Goal: Task Accomplishment & Management: Manage account settings

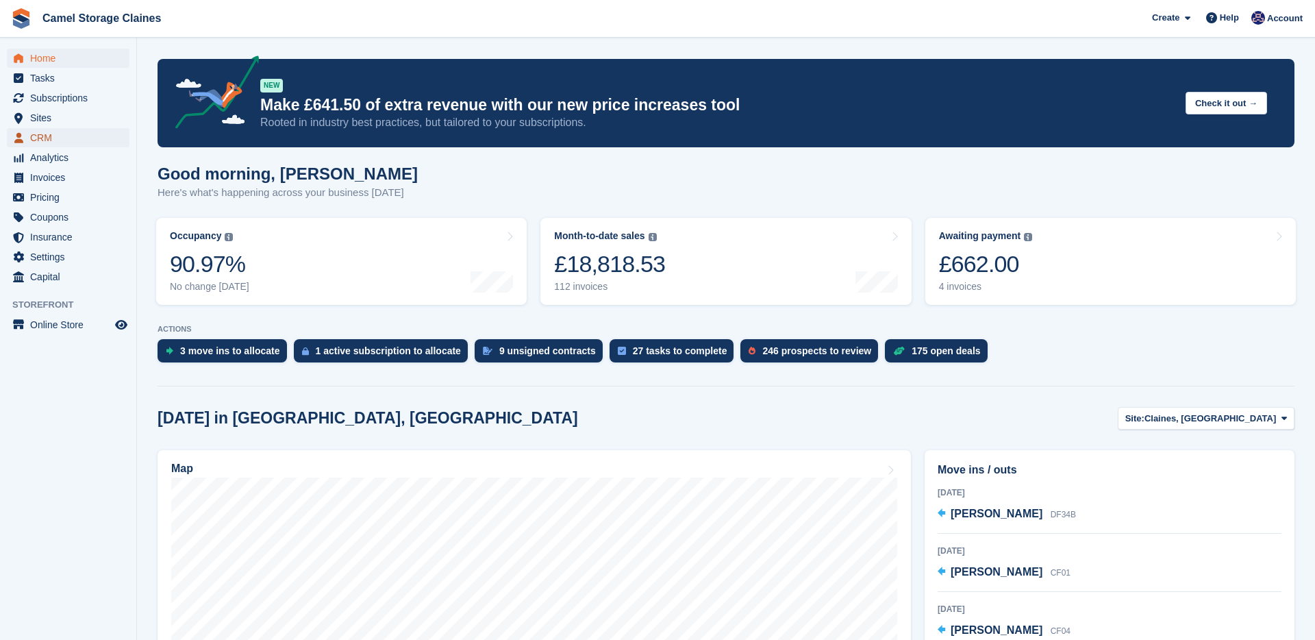
click at [71, 138] on span "CRM" at bounding box center [71, 137] width 82 height 19
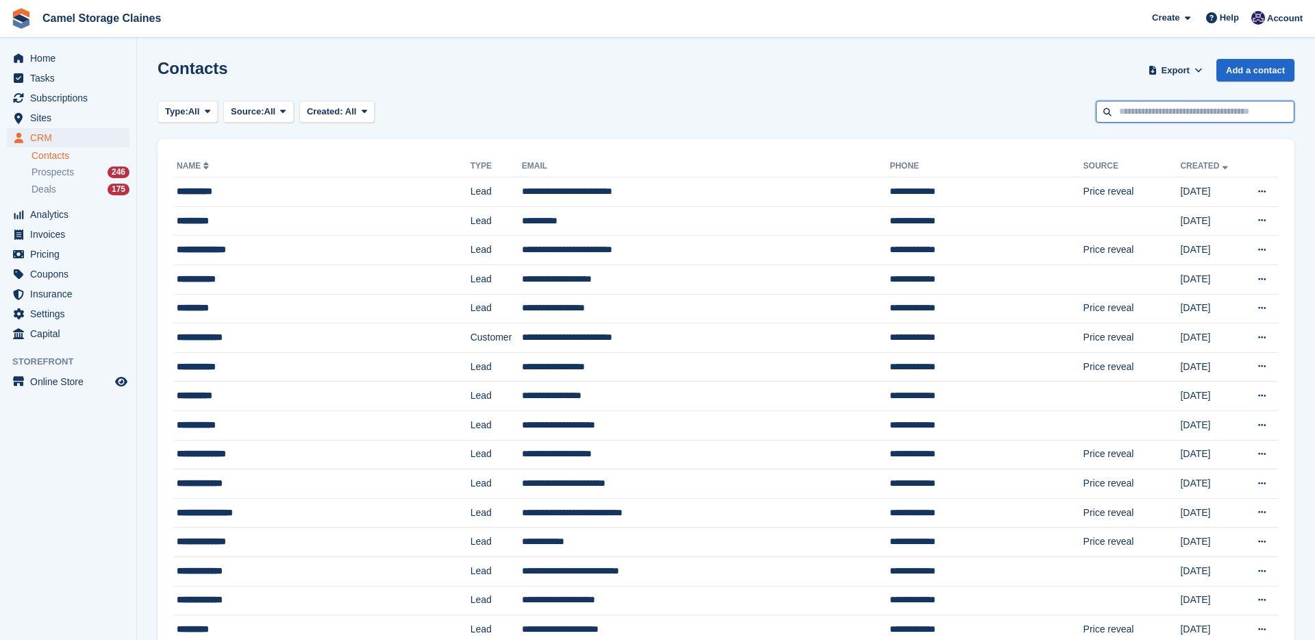
click at [1163, 120] on input "text" at bounding box center [1195, 112] width 199 height 23
type input "****"
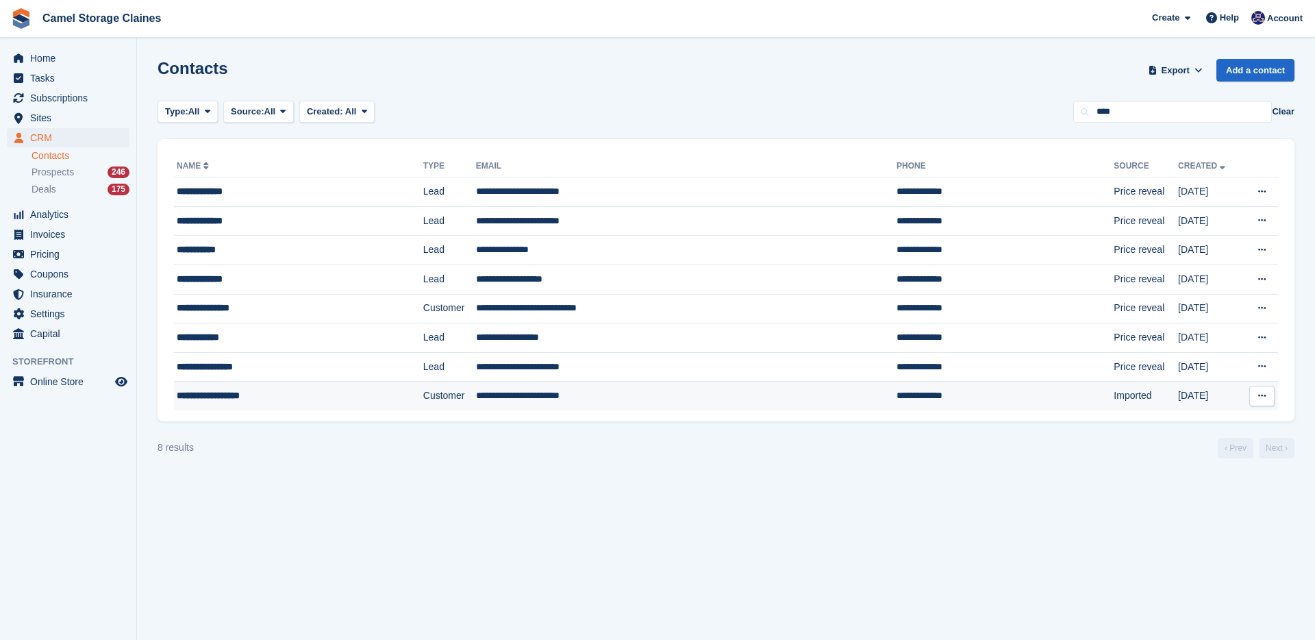
click at [423, 389] on td "Customer" at bounding box center [449, 395] width 53 height 29
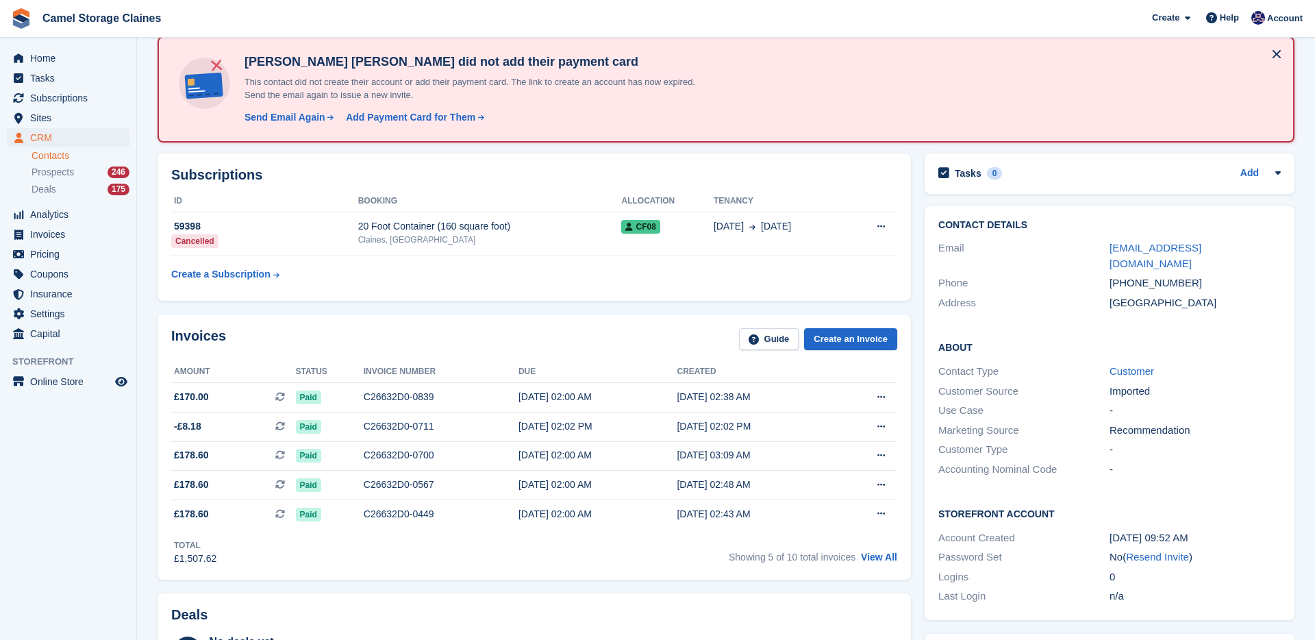
scroll to position [73, 0]
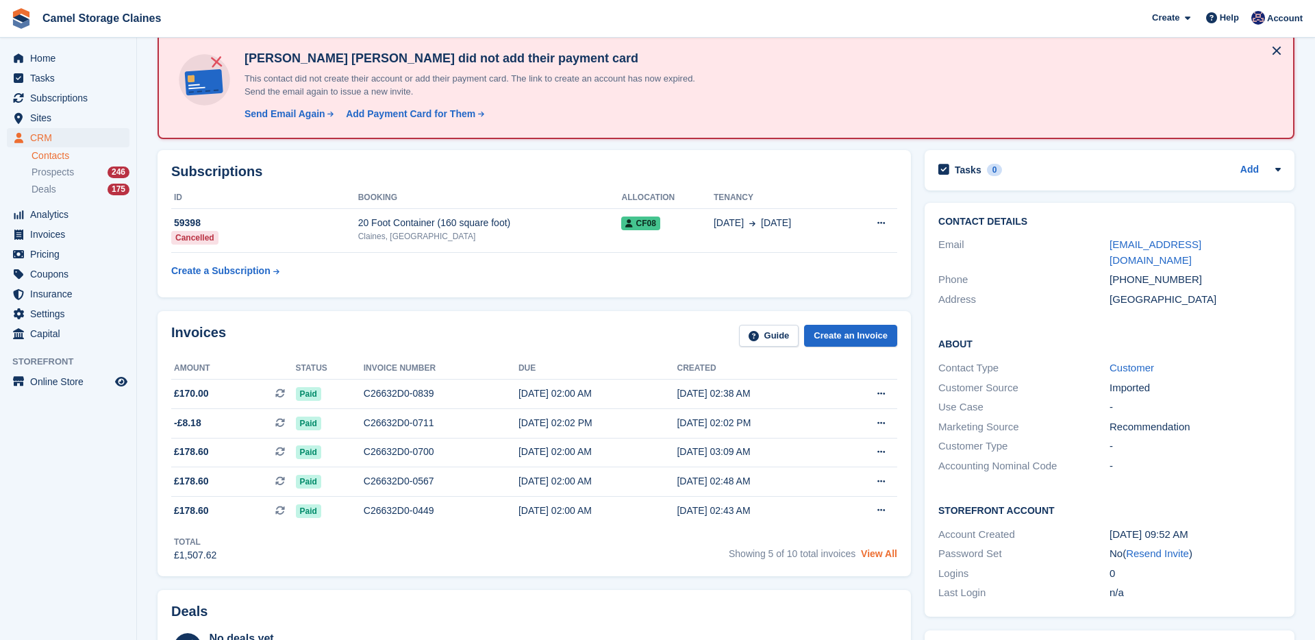
click at [885, 559] on link "View All" at bounding box center [879, 553] width 36 height 11
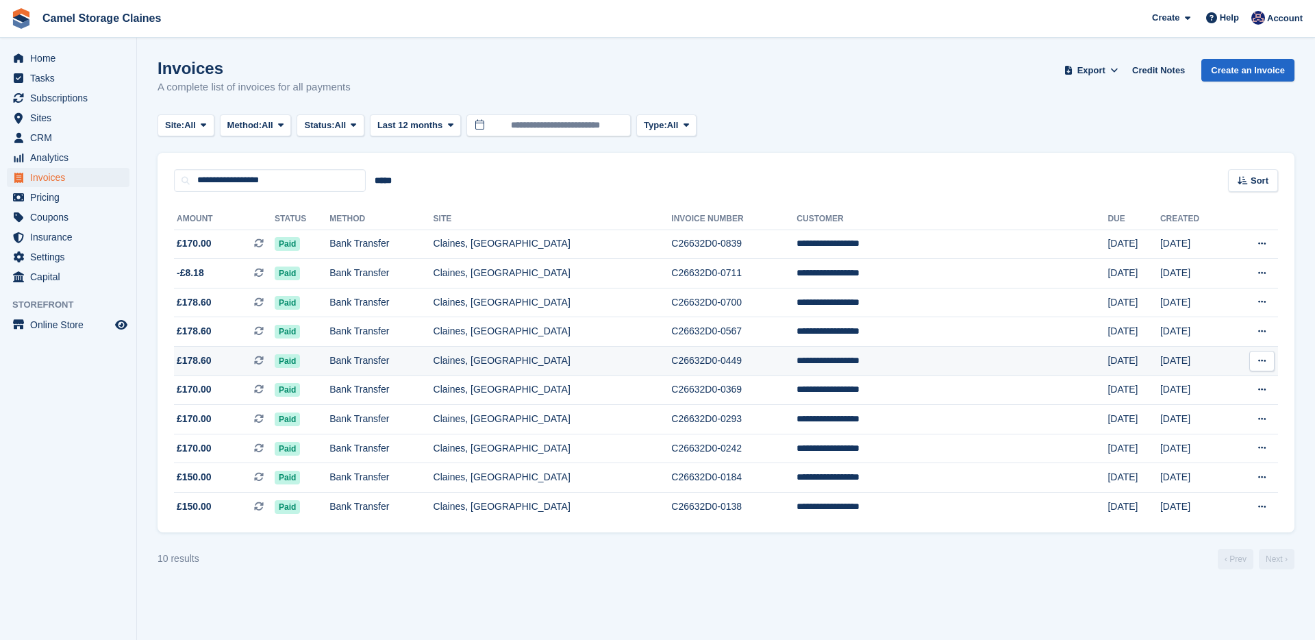
click at [329, 366] on td "Paid" at bounding box center [302, 360] width 55 height 29
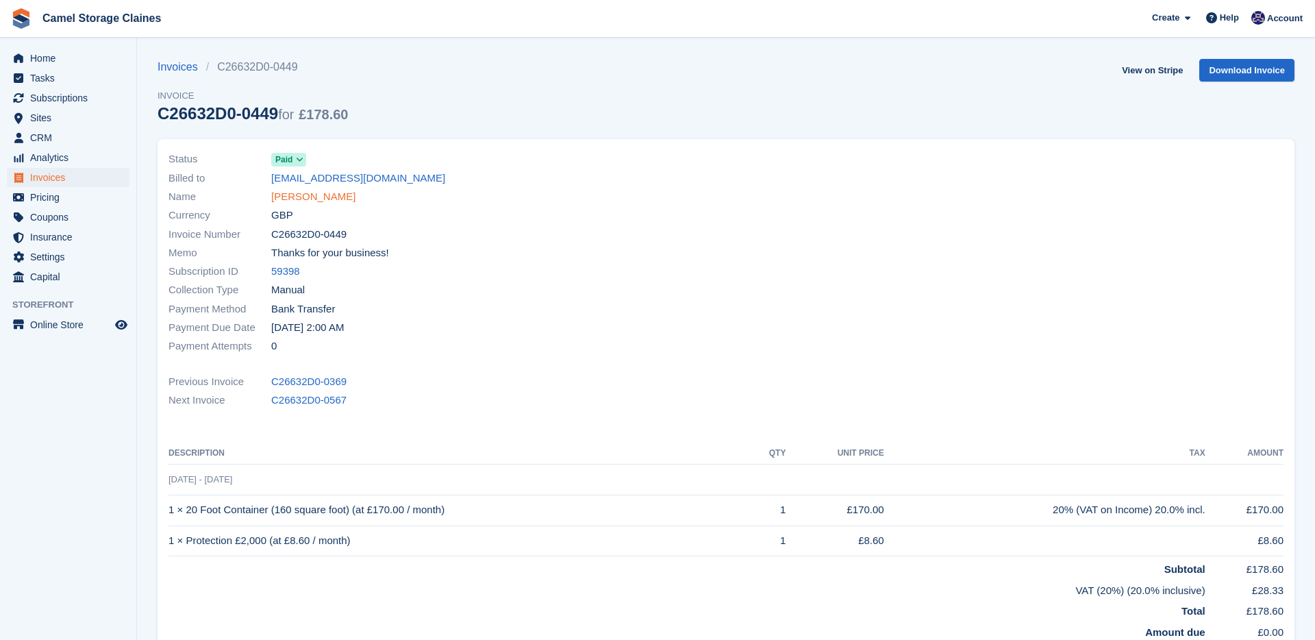
click at [297, 199] on link "[PERSON_NAME]" at bounding box center [313, 197] width 84 height 16
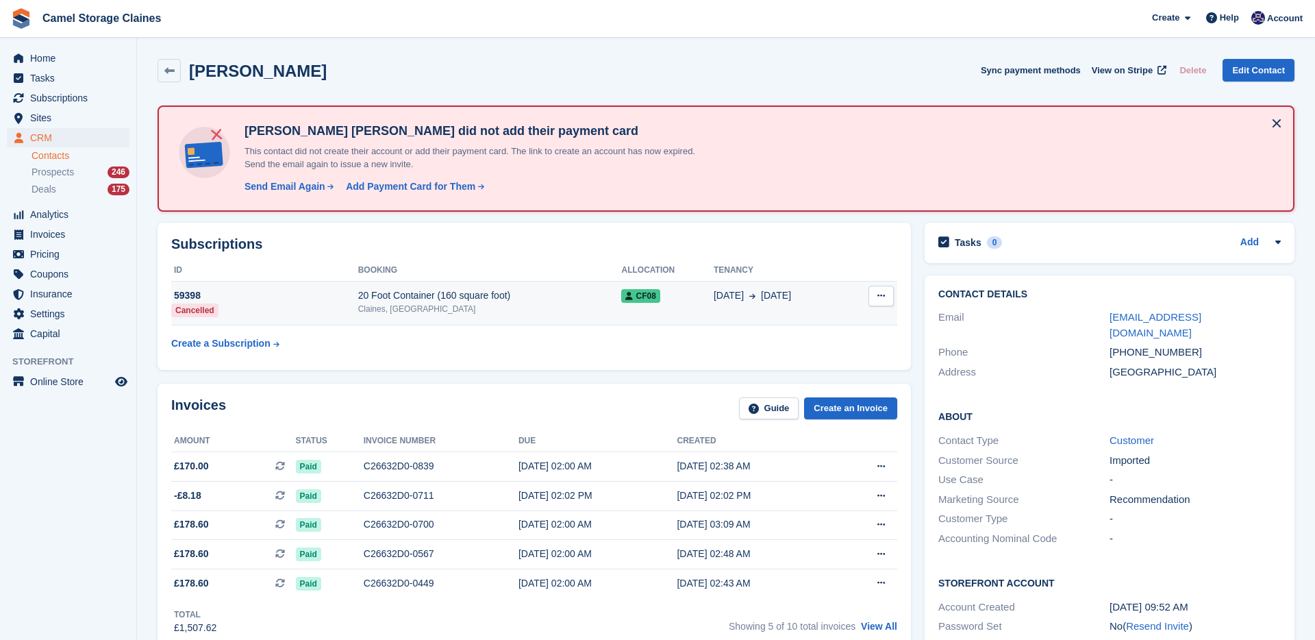
click at [440, 304] on div "Claines, [GEOGRAPHIC_DATA]" at bounding box center [490, 309] width 264 height 12
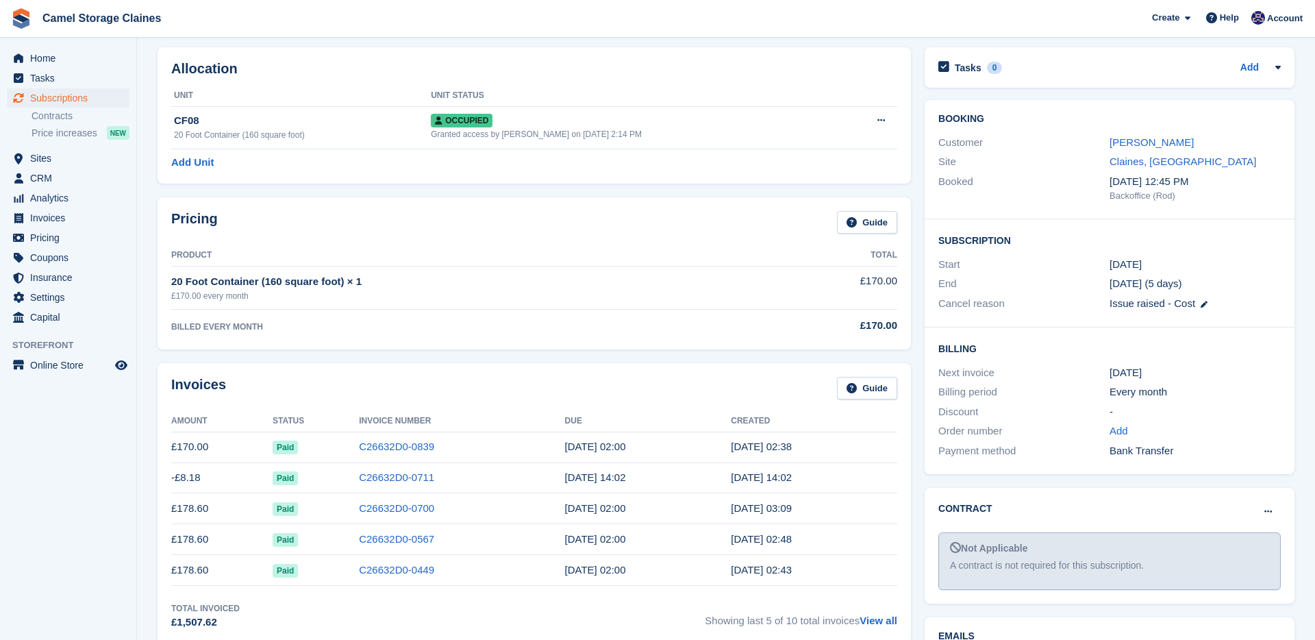
scroll to position [3, 0]
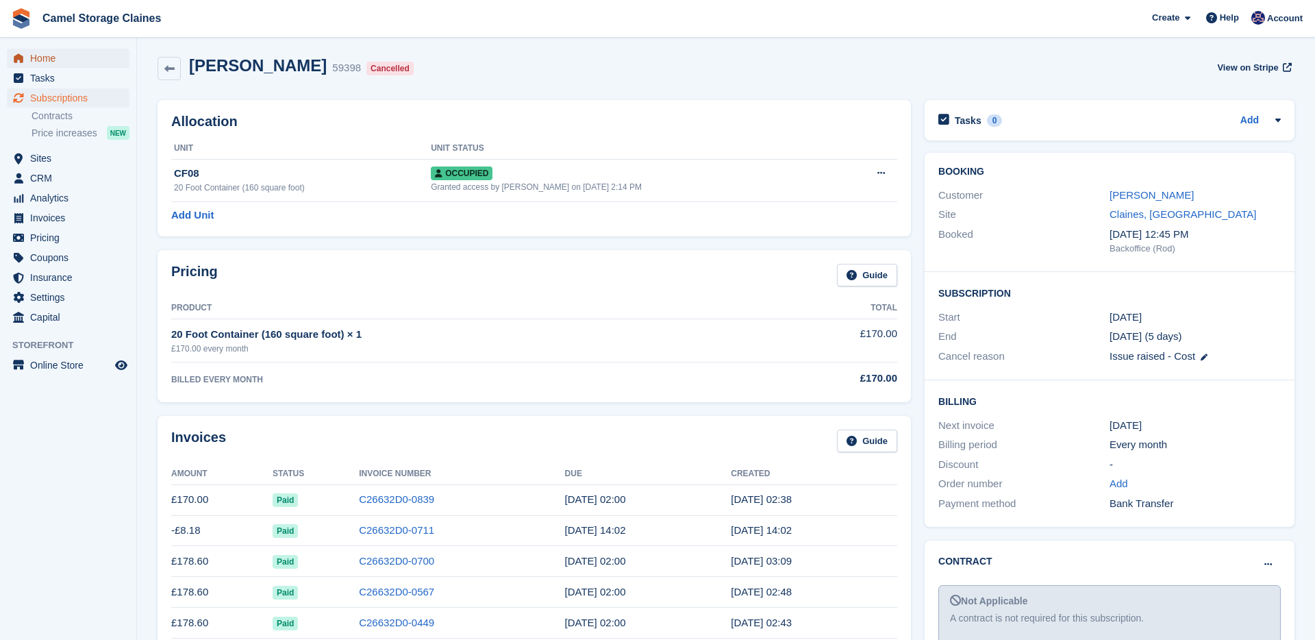
click at [68, 62] on span "Home" at bounding box center [71, 58] width 82 height 19
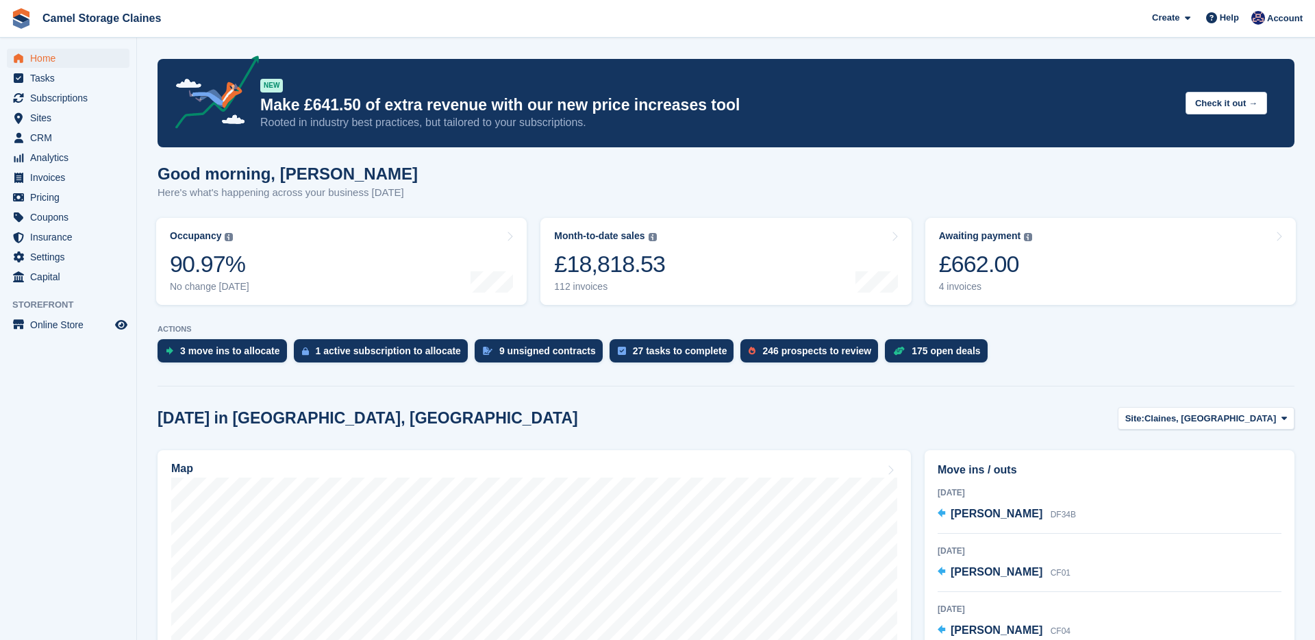
scroll to position [327, 0]
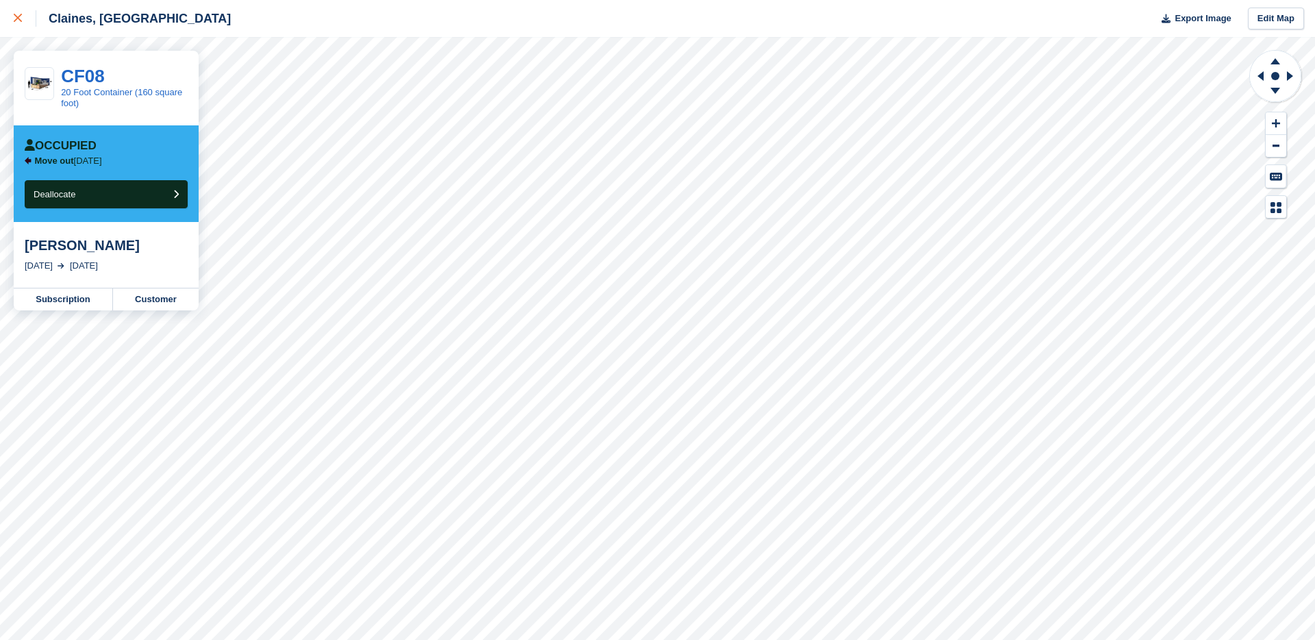
click at [14, 12] on div at bounding box center [25, 18] width 23 height 16
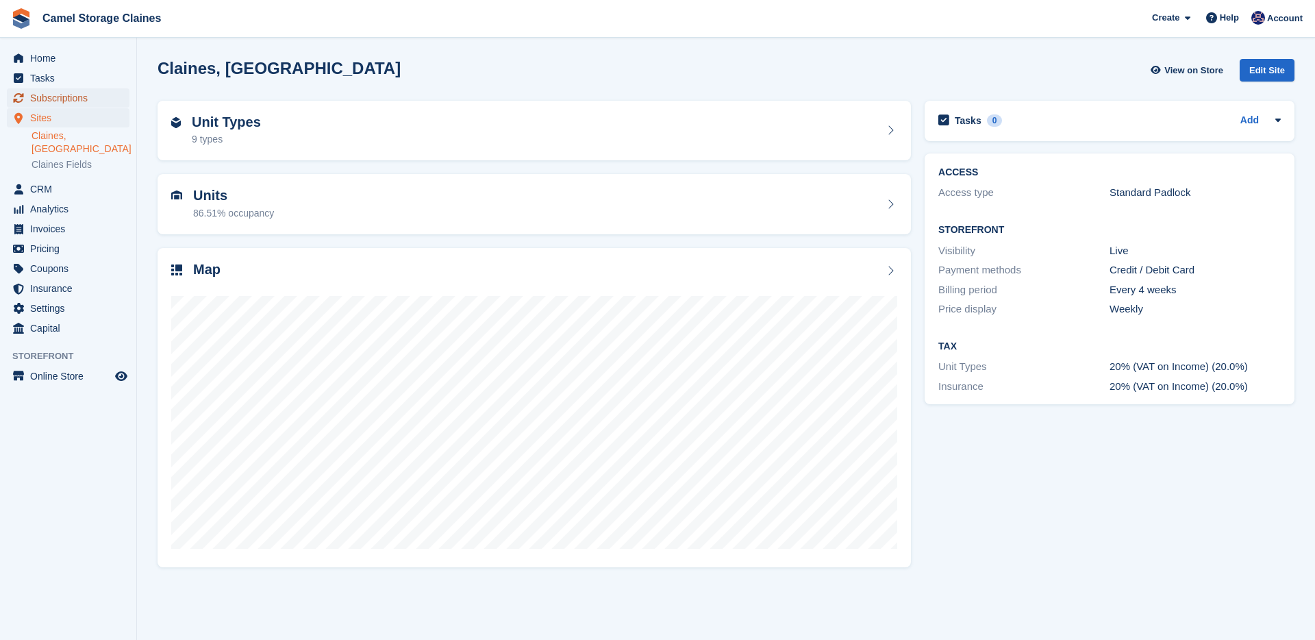
click at [66, 92] on span "Subscriptions" at bounding box center [71, 97] width 82 height 19
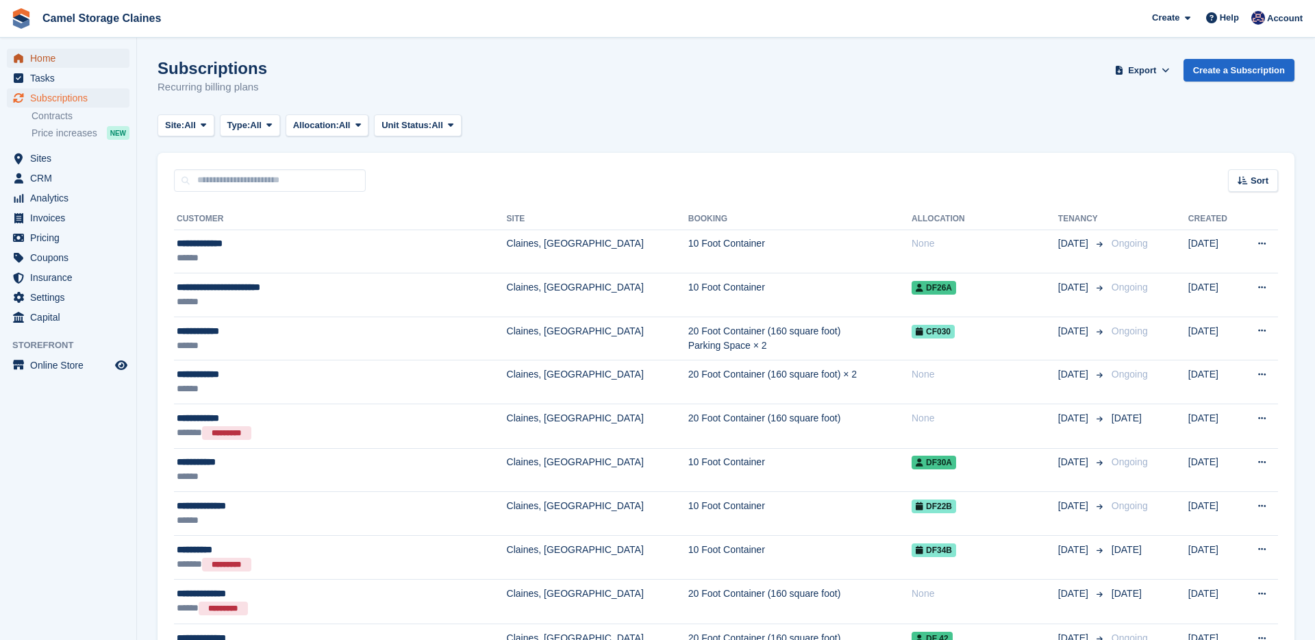
click at [42, 60] on span "Home" at bounding box center [71, 58] width 82 height 19
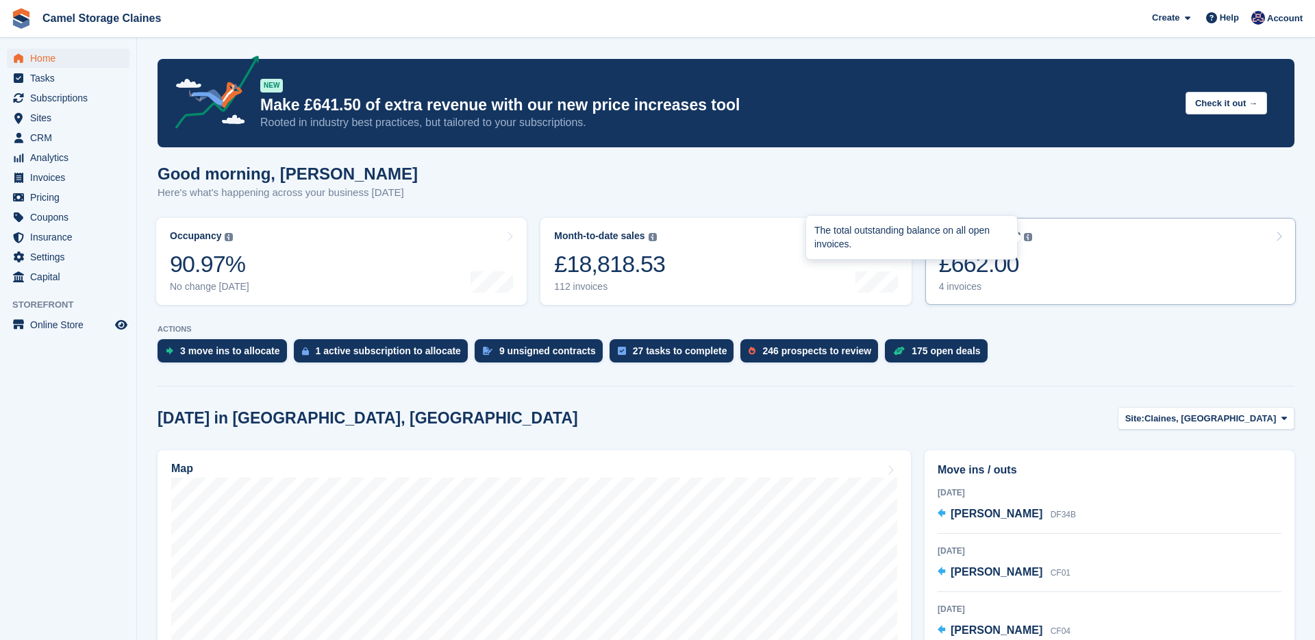
click at [1018, 268] on div "£662.00" at bounding box center [986, 264] width 94 height 28
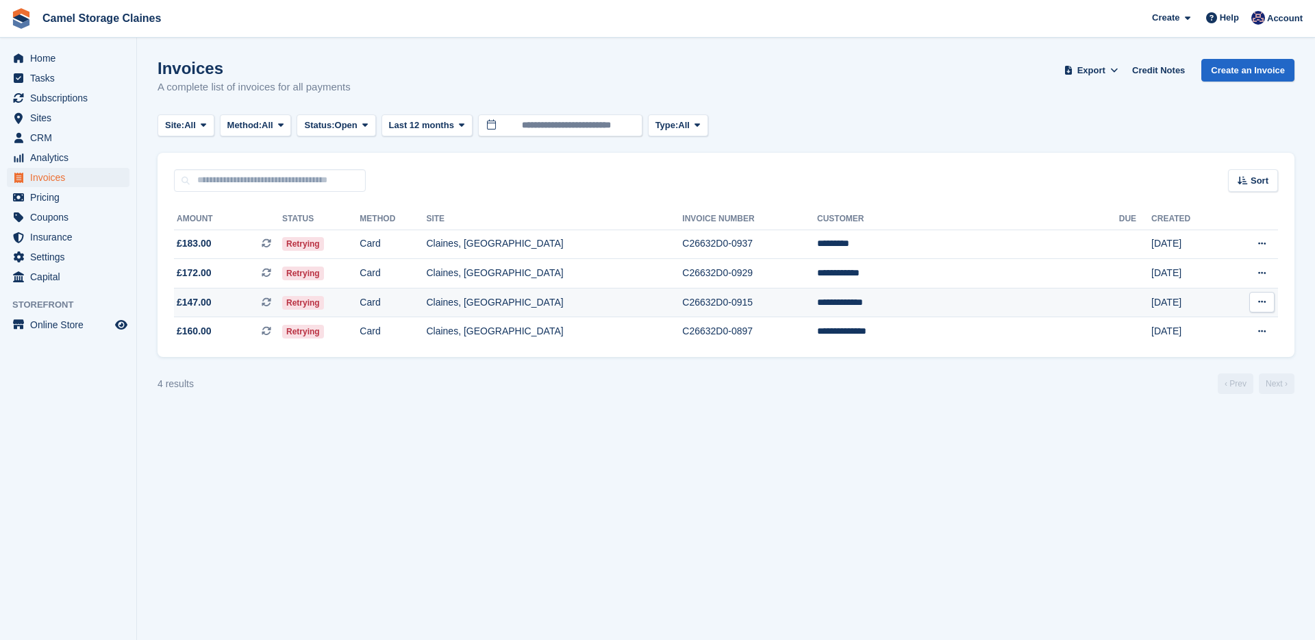
click at [612, 311] on td "Claines, [GEOGRAPHIC_DATA]" at bounding box center [554, 302] width 256 height 29
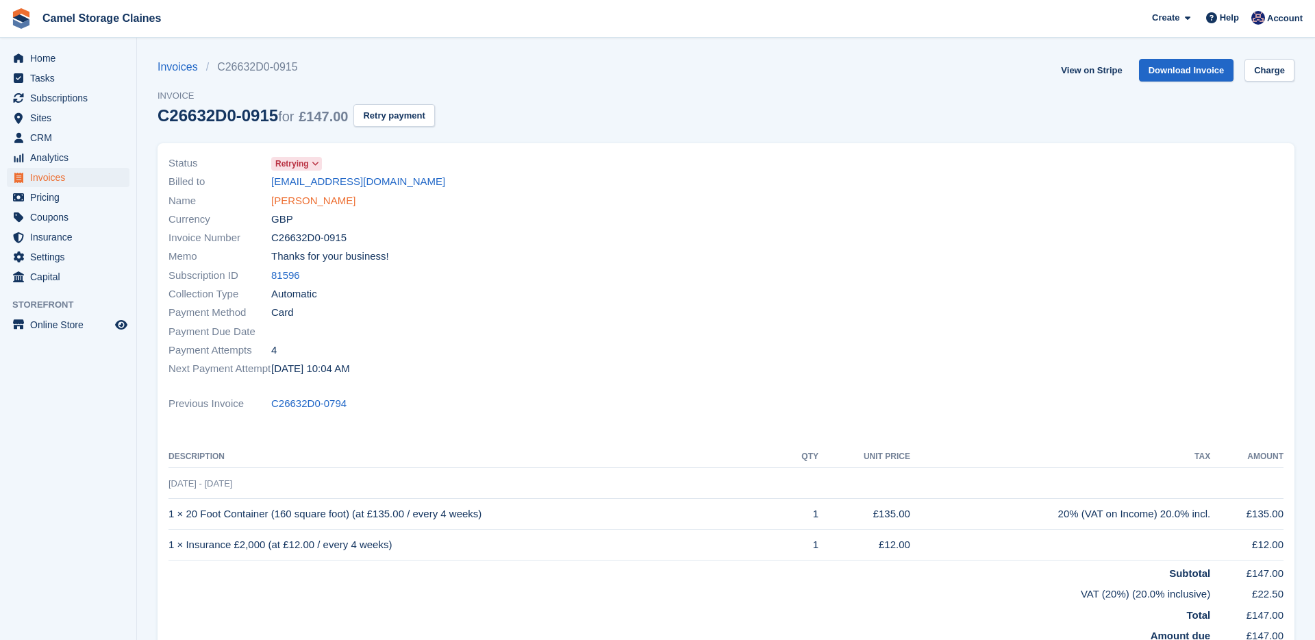
click at [319, 201] on link "Daniel Hanley" at bounding box center [313, 201] width 84 height 16
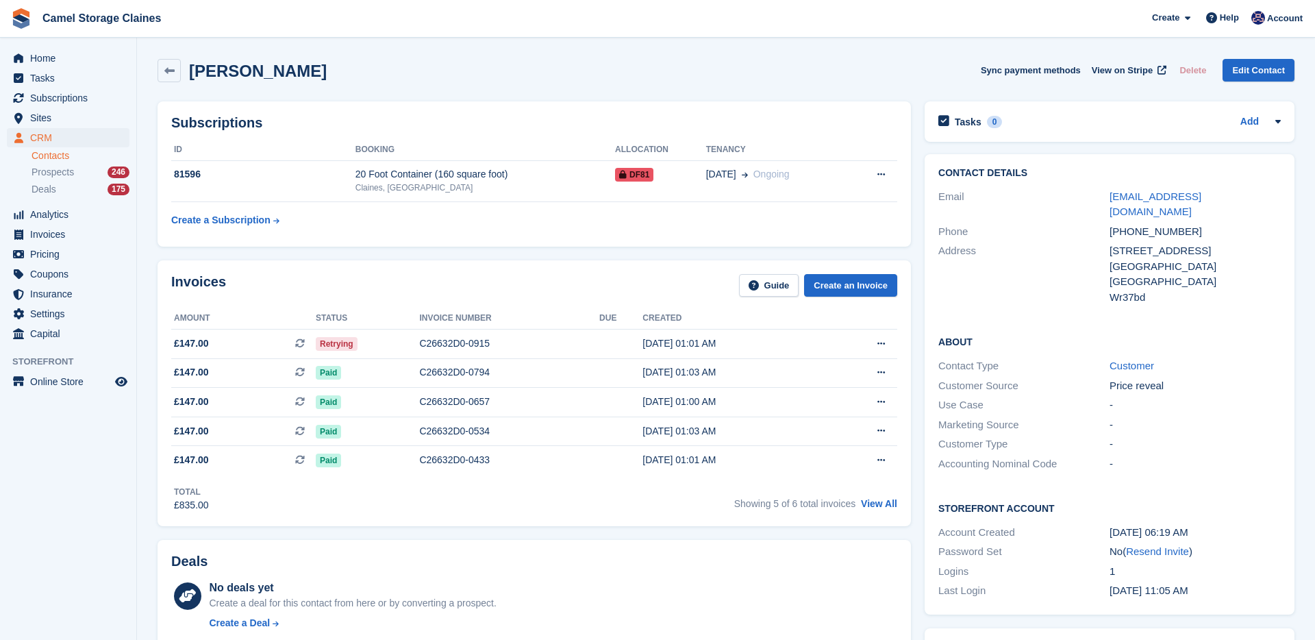
click at [512, 257] on div "Invoices Guide Create an Invoice Amount Status Invoice number Due Created £147.…" at bounding box center [534, 392] width 767 height 279
click at [175, 70] on link at bounding box center [168, 70] width 23 height 23
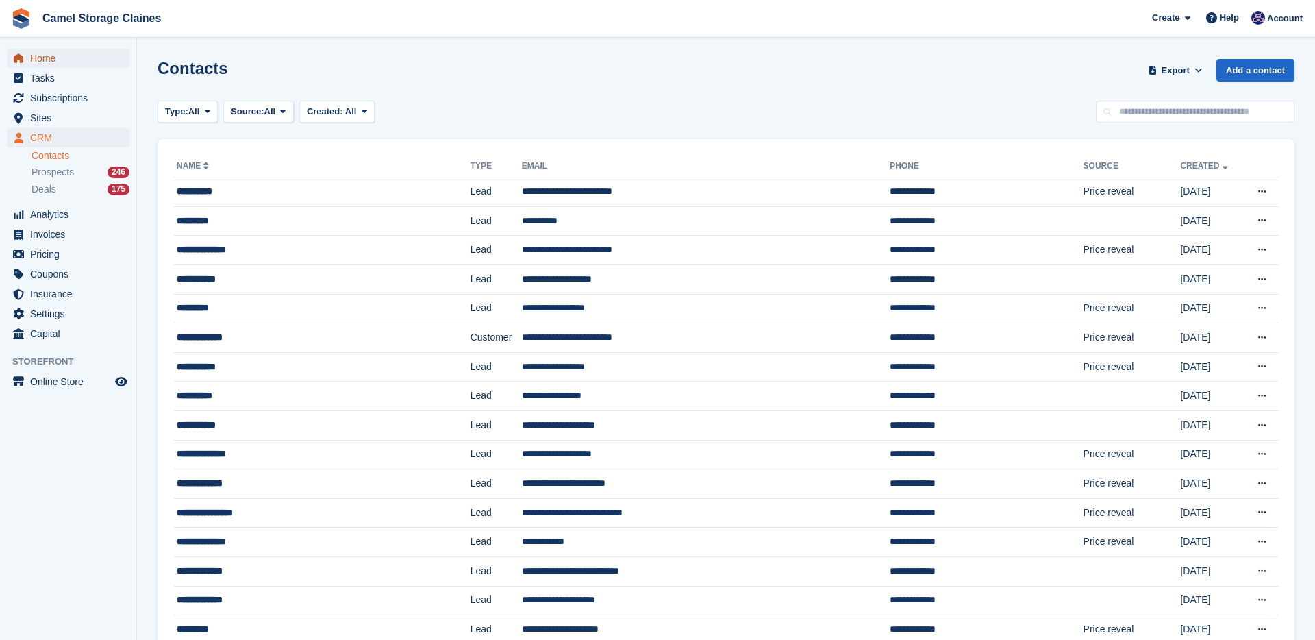
click at [89, 64] on span "Home" at bounding box center [71, 58] width 82 height 19
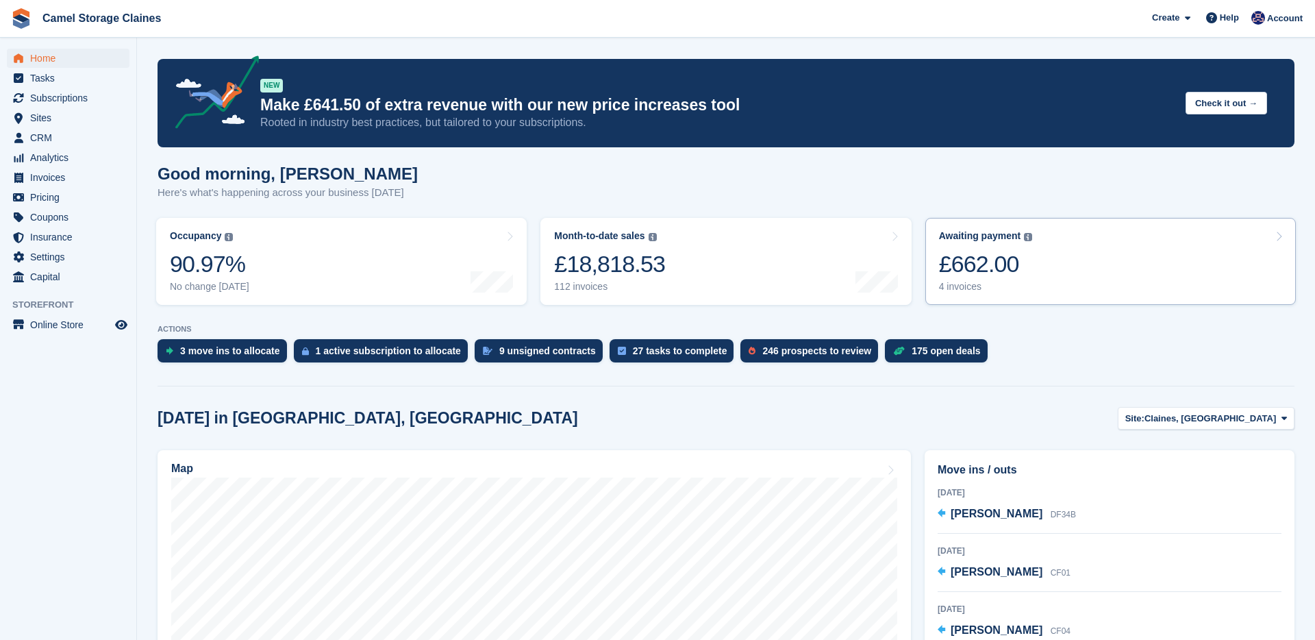
click at [984, 250] on div "£662.00" at bounding box center [986, 264] width 94 height 28
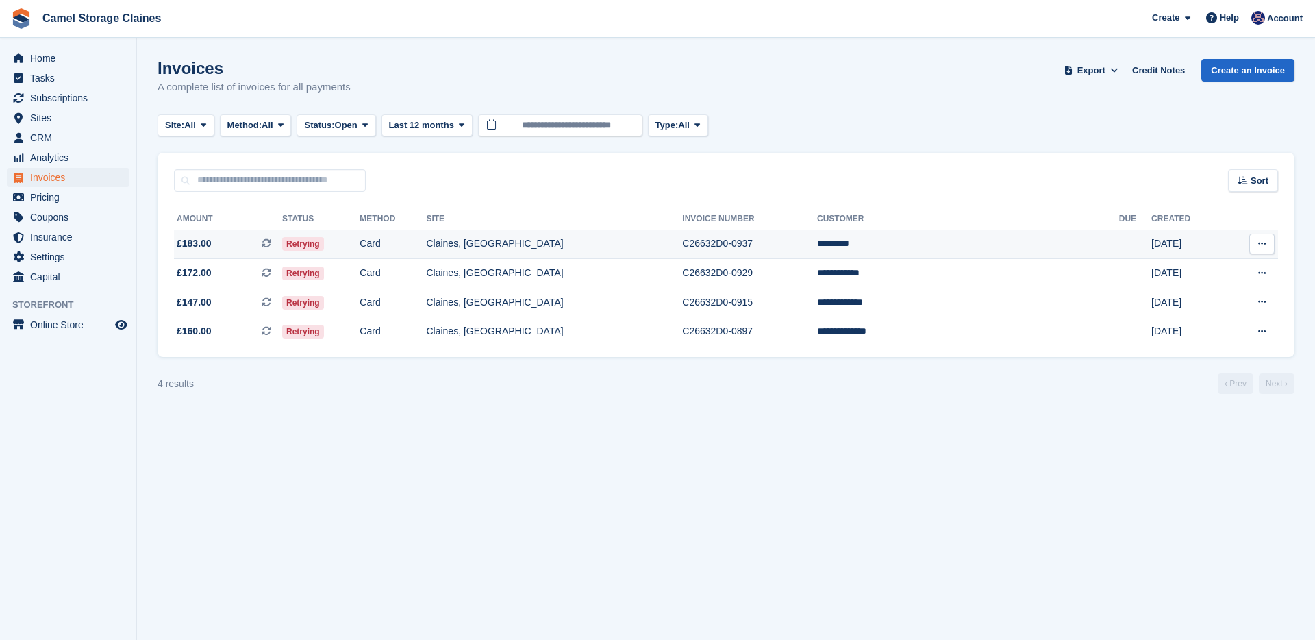
click at [669, 246] on td "Claines, [GEOGRAPHIC_DATA]" at bounding box center [554, 243] width 256 height 29
click at [426, 270] on td "Card" at bounding box center [393, 273] width 66 height 29
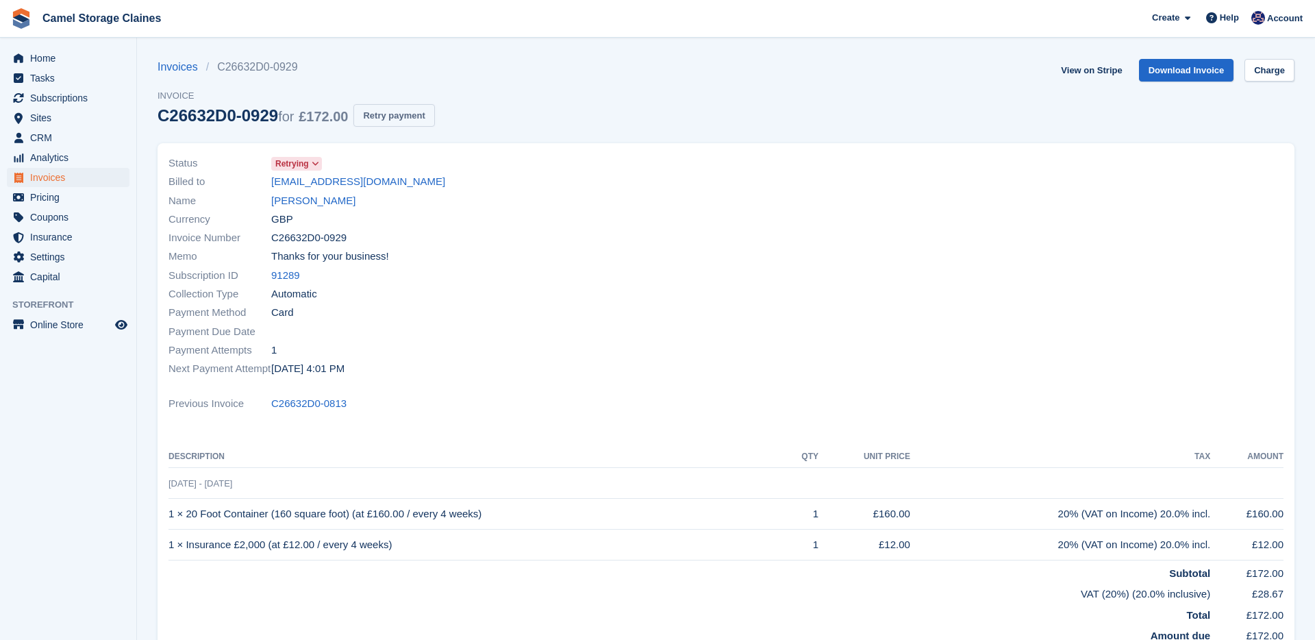
click at [405, 119] on button "Retry payment" at bounding box center [393, 115] width 81 height 23
click at [73, 53] on span "Home" at bounding box center [71, 58] width 82 height 19
